Goal: Information Seeking & Learning: Learn about a topic

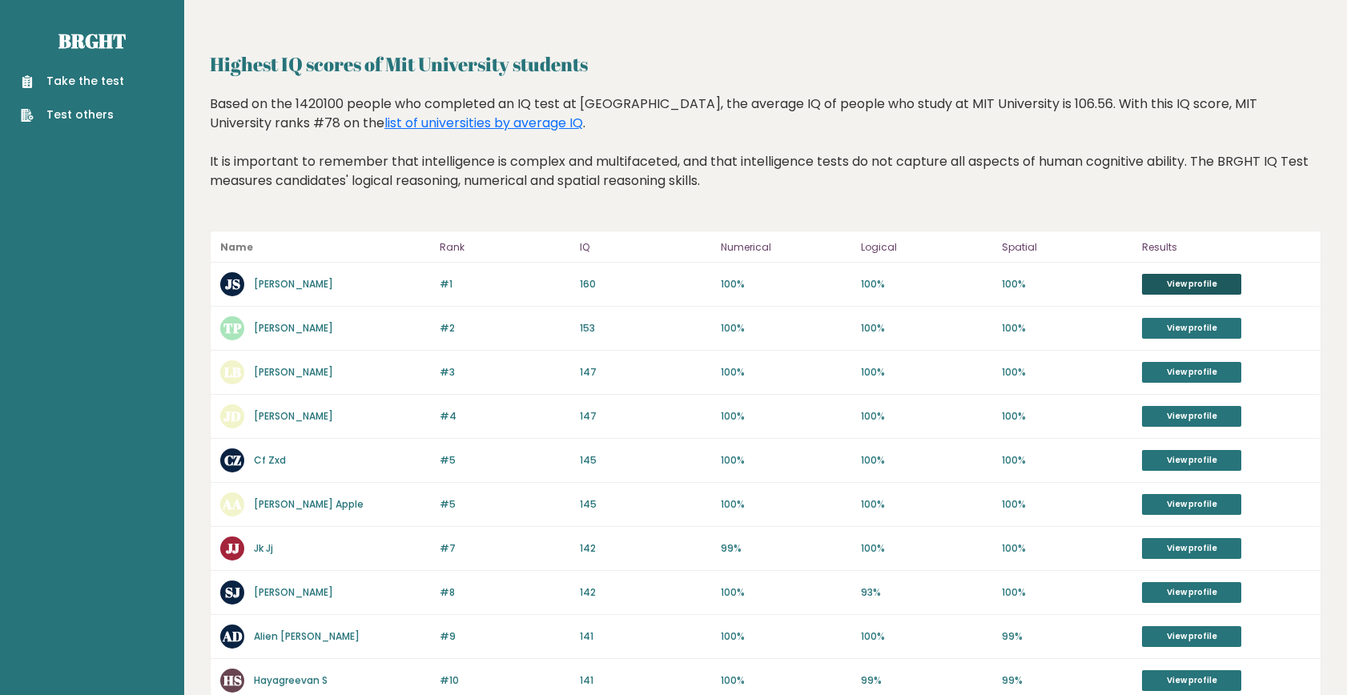
click at [1195, 282] on link "View profile" at bounding box center [1191, 284] width 99 height 21
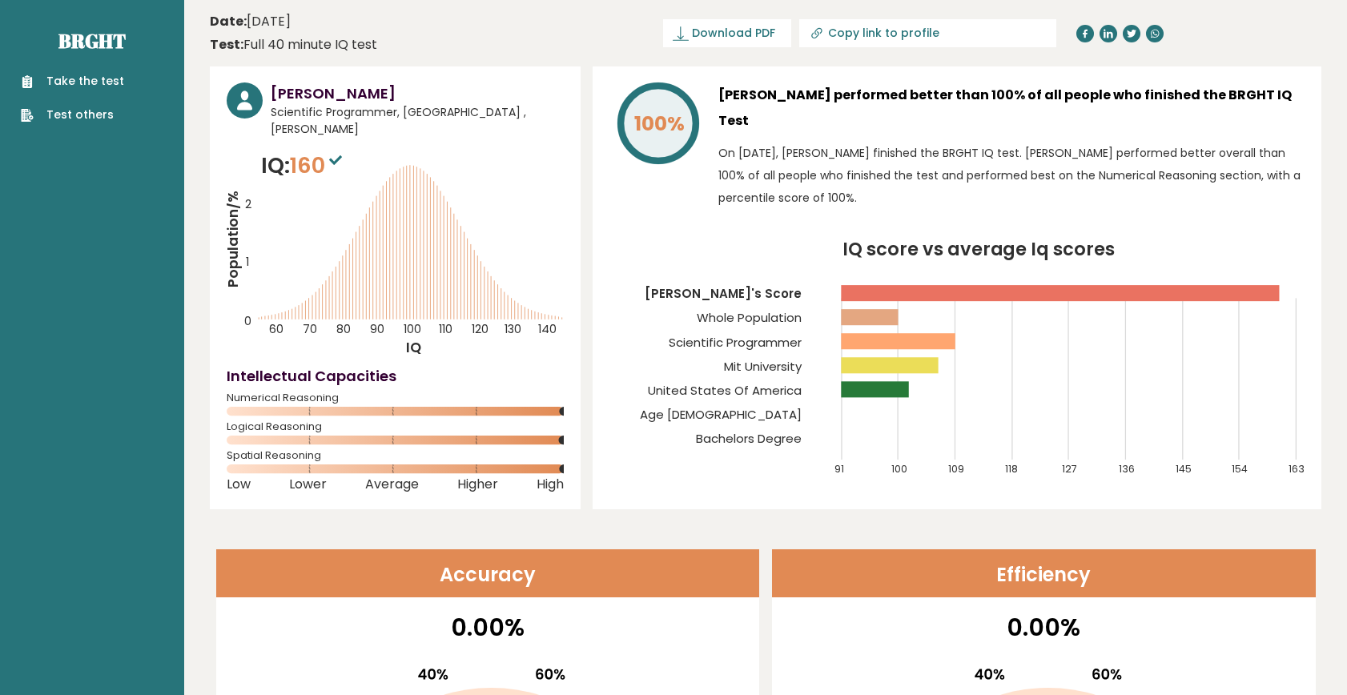
click at [86, 82] on link "Take the test" at bounding box center [72, 81] width 103 height 17
